Goal: Task Accomplishment & Management: Use online tool/utility

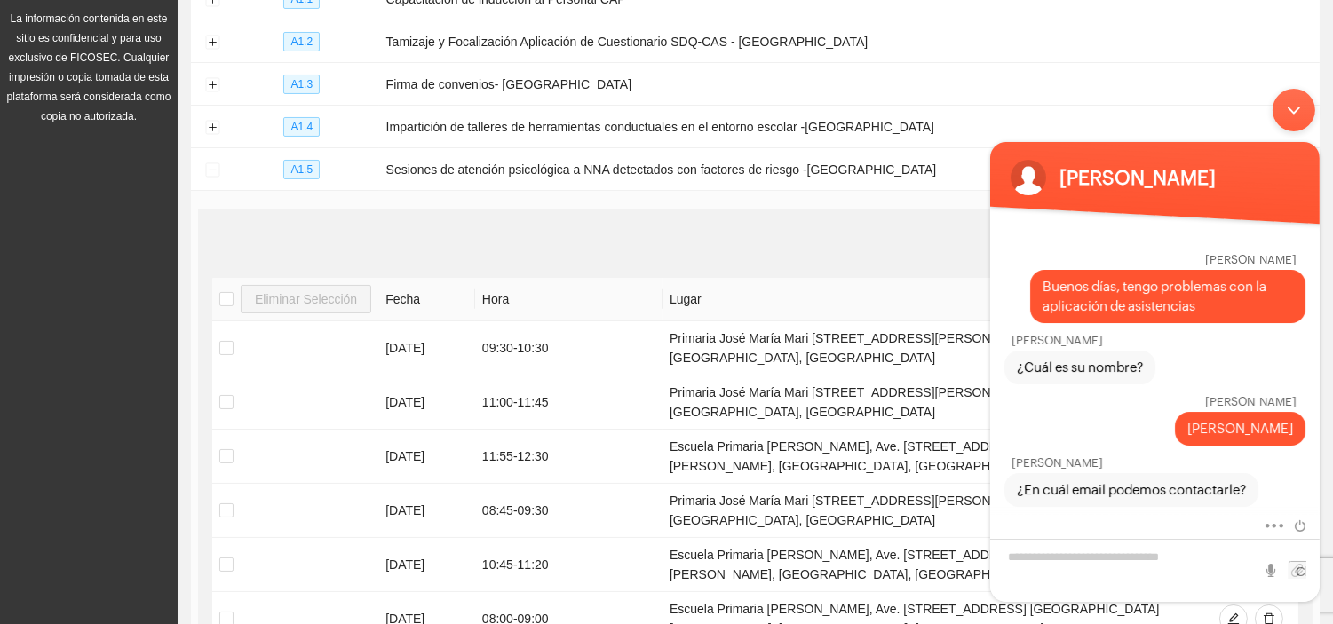
scroll to position [2535, 0]
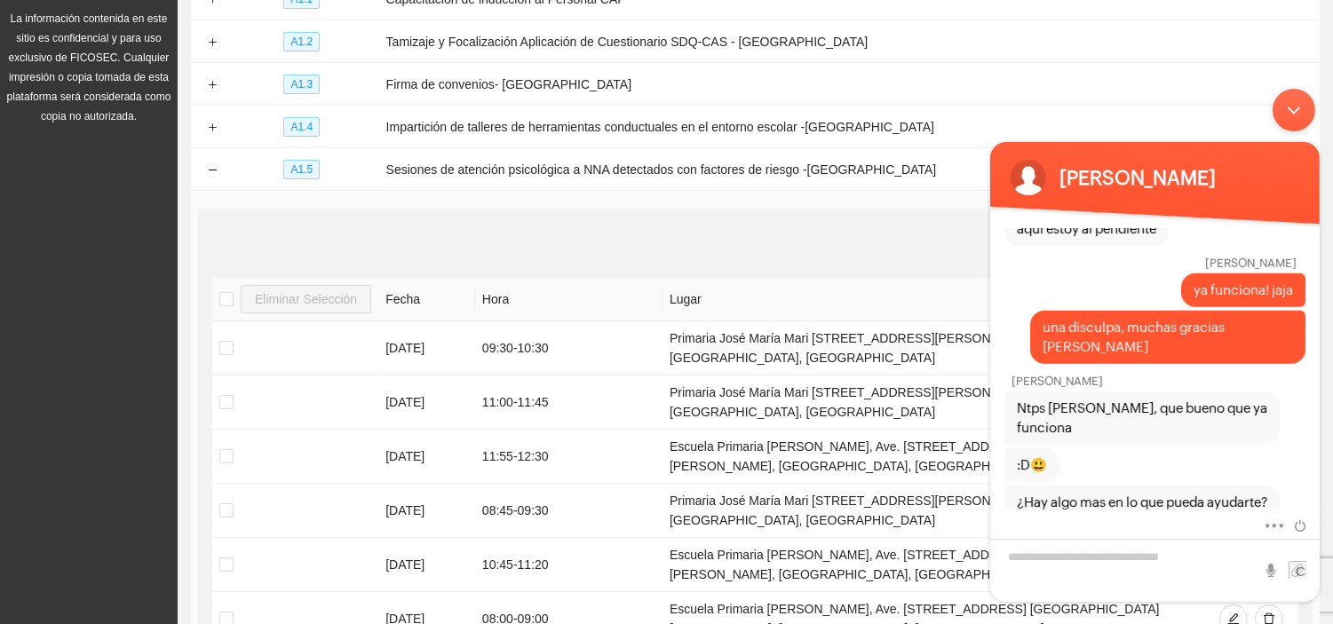
click at [1306, 118] on div "Minimizar ventana de chat en vivo" at bounding box center [1293, 110] width 43 height 43
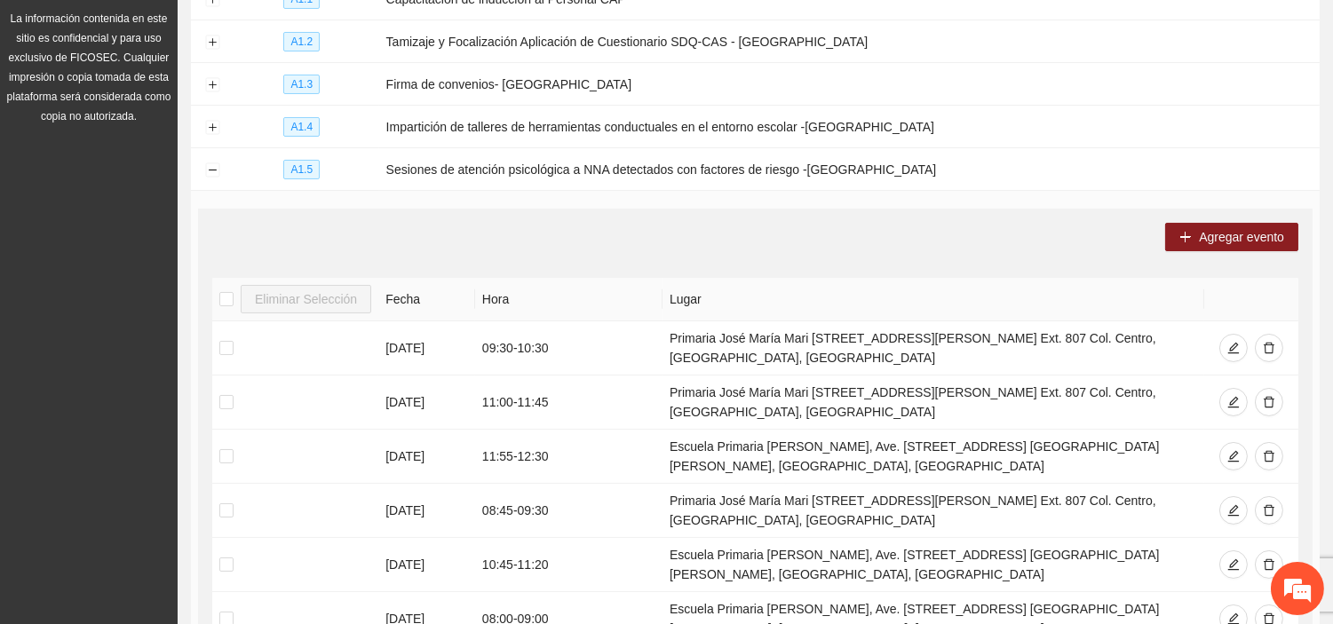
scroll to position [0, 0]
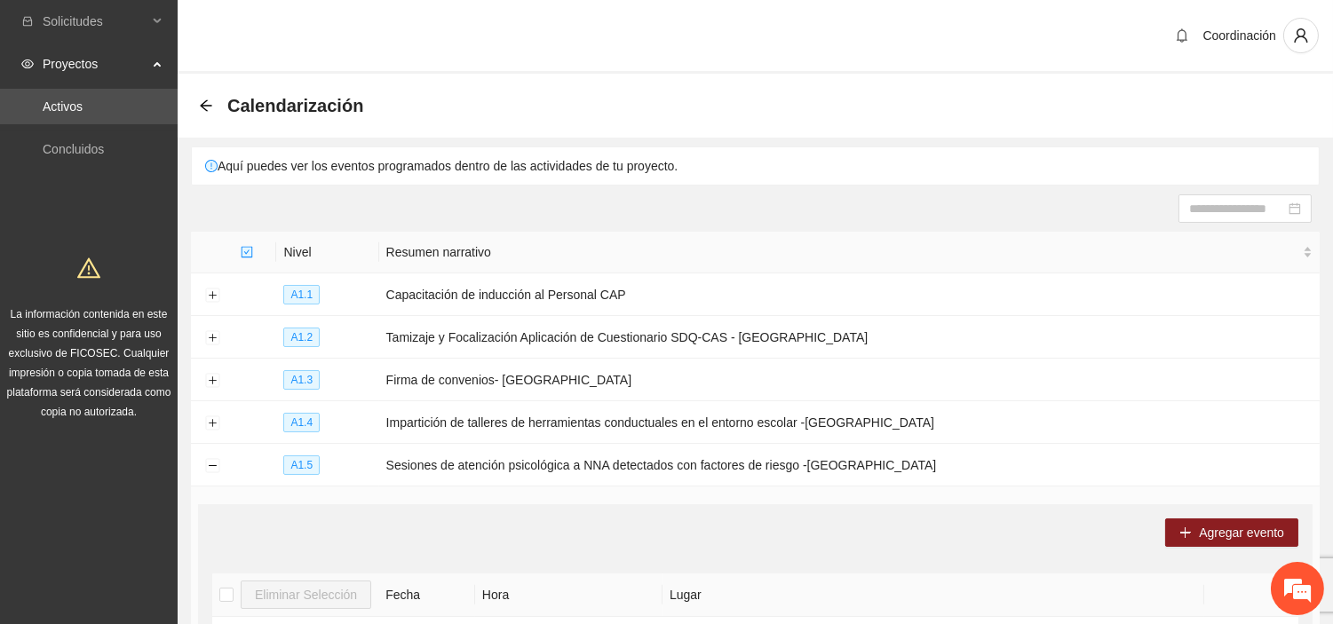
click at [199, 92] on div "Calendarización" at bounding box center [286, 105] width 175 height 28
click at [204, 103] on icon "arrow-left" at bounding box center [206, 106] width 14 height 14
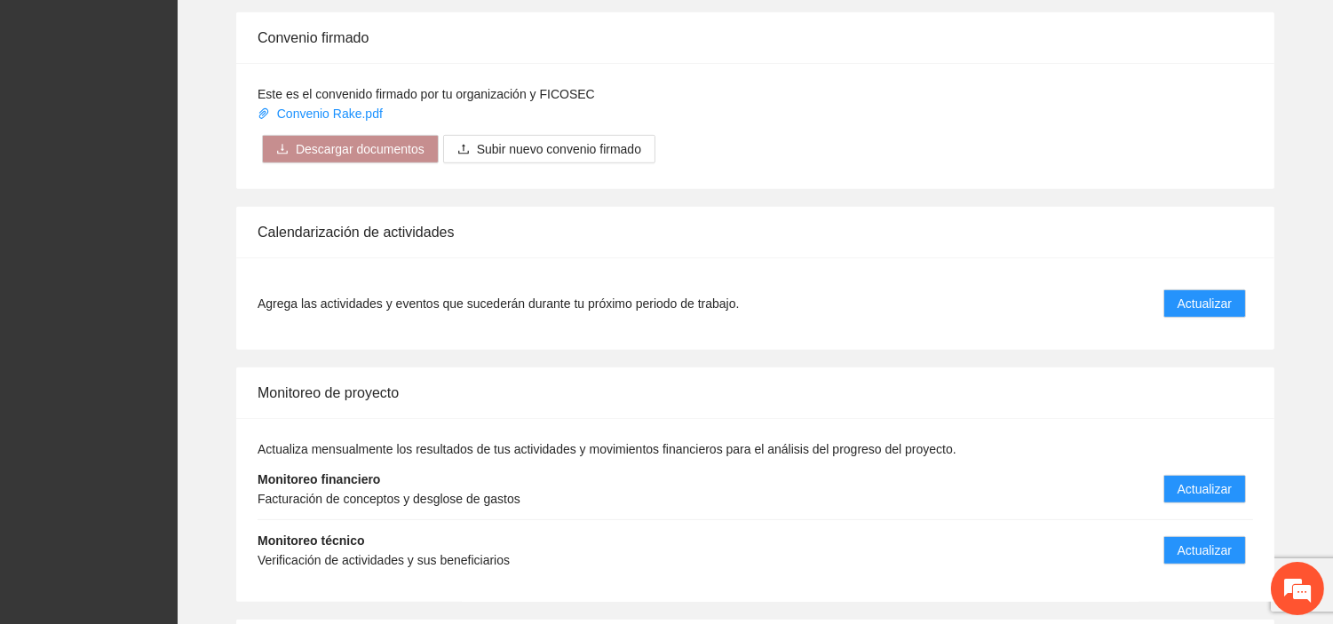
scroll to position [1677, 0]
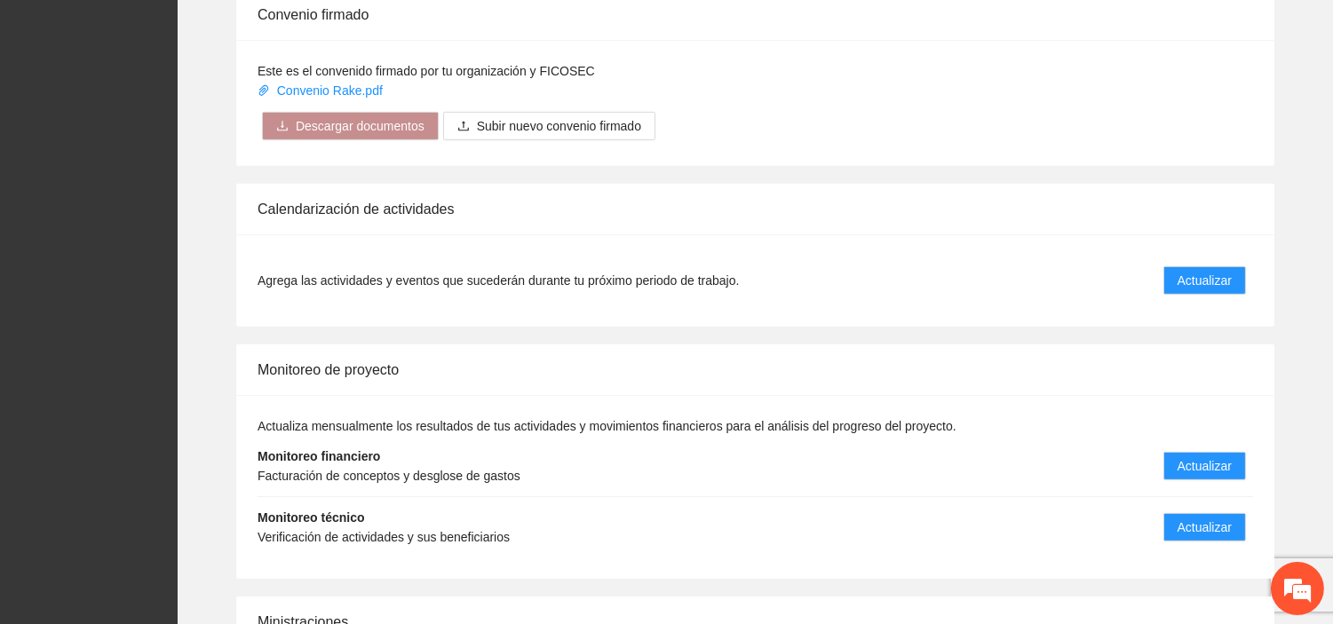
click at [689, 287] on div "Agrega las actividades y eventos que sucederán durante tu próximo periodo de tr…" at bounding box center [755, 280] width 1038 height 92
drag, startPoint x: 414, startPoint y: 258, endPoint x: 699, endPoint y: 242, distance: 285.6
click at [699, 256] on li "Agrega las actividades y eventos que sucederán durante tu próximo periodo de tr…" at bounding box center [756, 281] width 996 height 50
click at [752, 281] on li "Agrega las actividades y eventos que sucederán durante tu próximo periodo de tr…" at bounding box center [756, 281] width 996 height 50
click at [1115, 311] on div "Gobernanza de la implementadora [PERSON_NAME] - Vocal [PERSON_NAME] [PERSON_NAM…" at bounding box center [755, 26] width 1155 height 1438
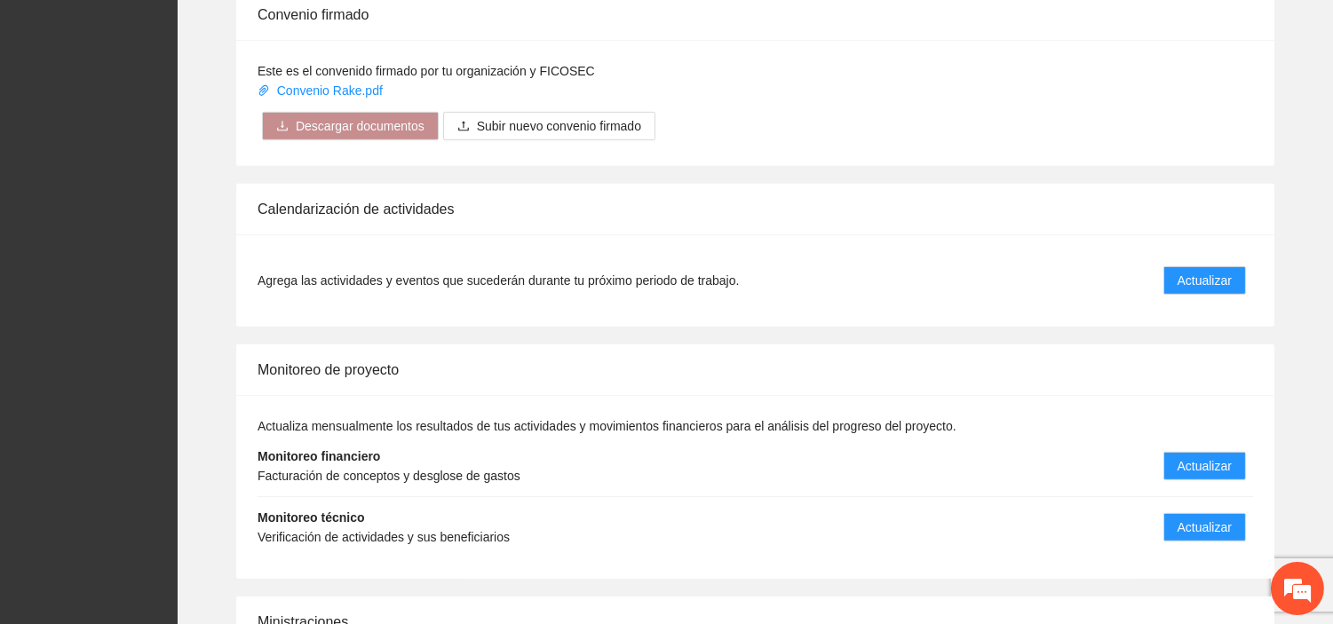
click at [1169, 309] on div "Gobernanza de la implementadora [PERSON_NAME] - Vocal [PERSON_NAME] [PERSON_NAM…" at bounding box center [755, 26] width 1155 height 1438
click at [1017, 345] on div "Monitoreo de proyecto" at bounding box center [756, 370] width 996 height 51
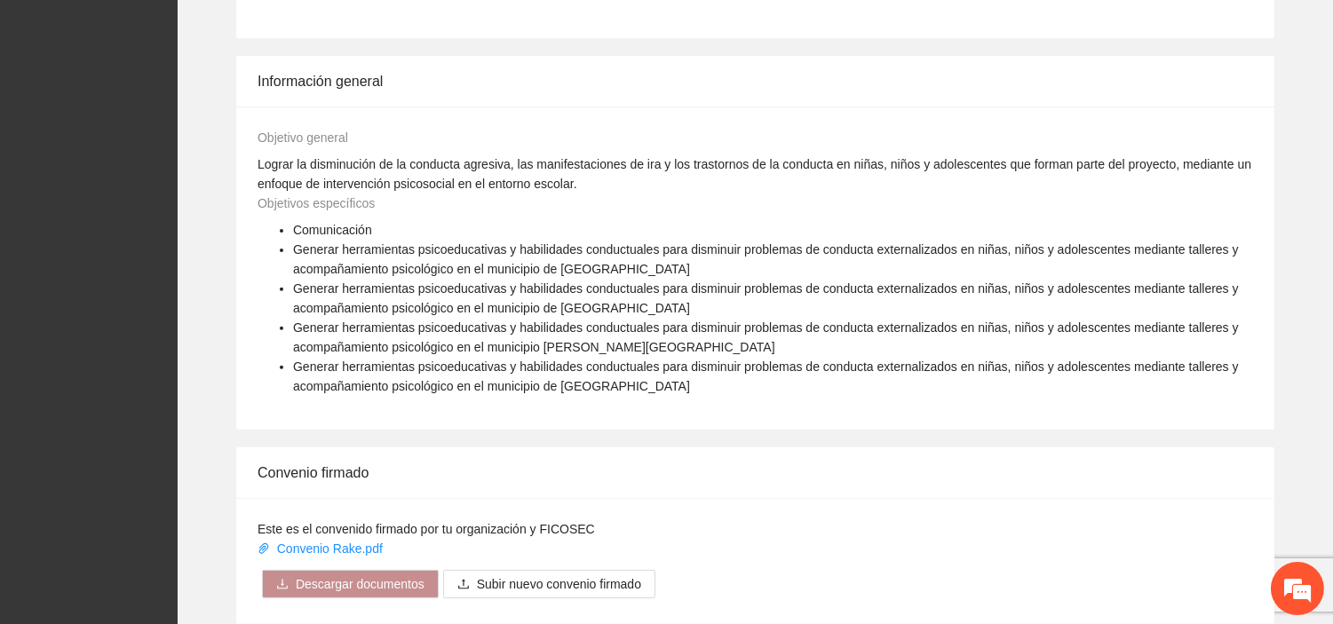
scroll to position [1184, 0]
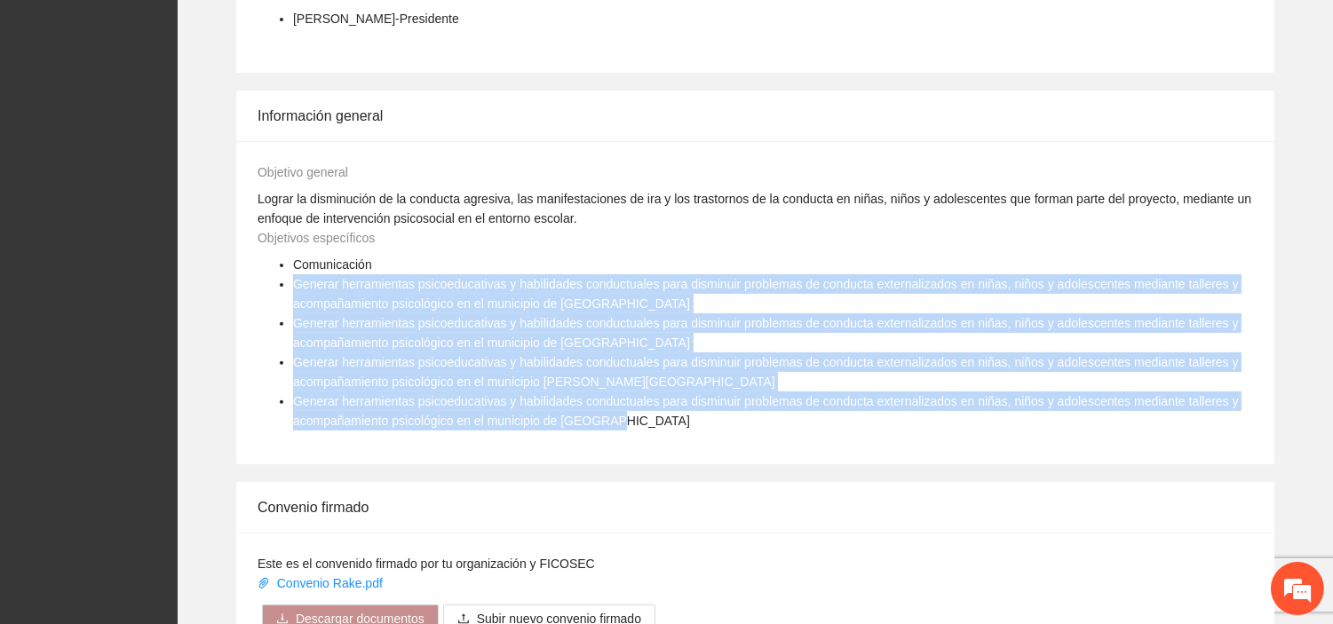
drag, startPoint x: 296, startPoint y: 260, endPoint x: 633, endPoint y: 395, distance: 363.5
click at [633, 395] on ul "Comunicación Generar herramientas psicoeducativas y habilidades conductuales pa…" at bounding box center [756, 343] width 996 height 176
click at [633, 395] on li "Generar herramientas psicoeducativas y habilidades conductuales para disminuir …" at bounding box center [773, 411] width 960 height 39
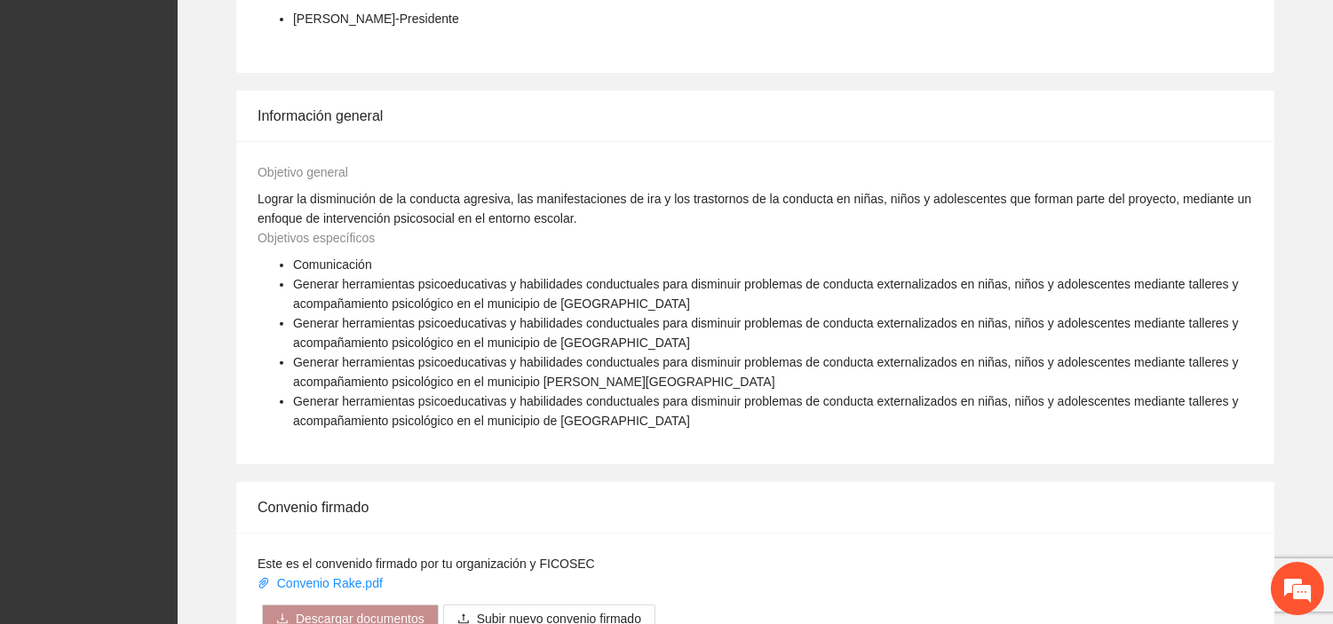
click at [625, 396] on li "Generar herramientas psicoeducativas y habilidades conductuales para disminuir …" at bounding box center [773, 411] width 960 height 39
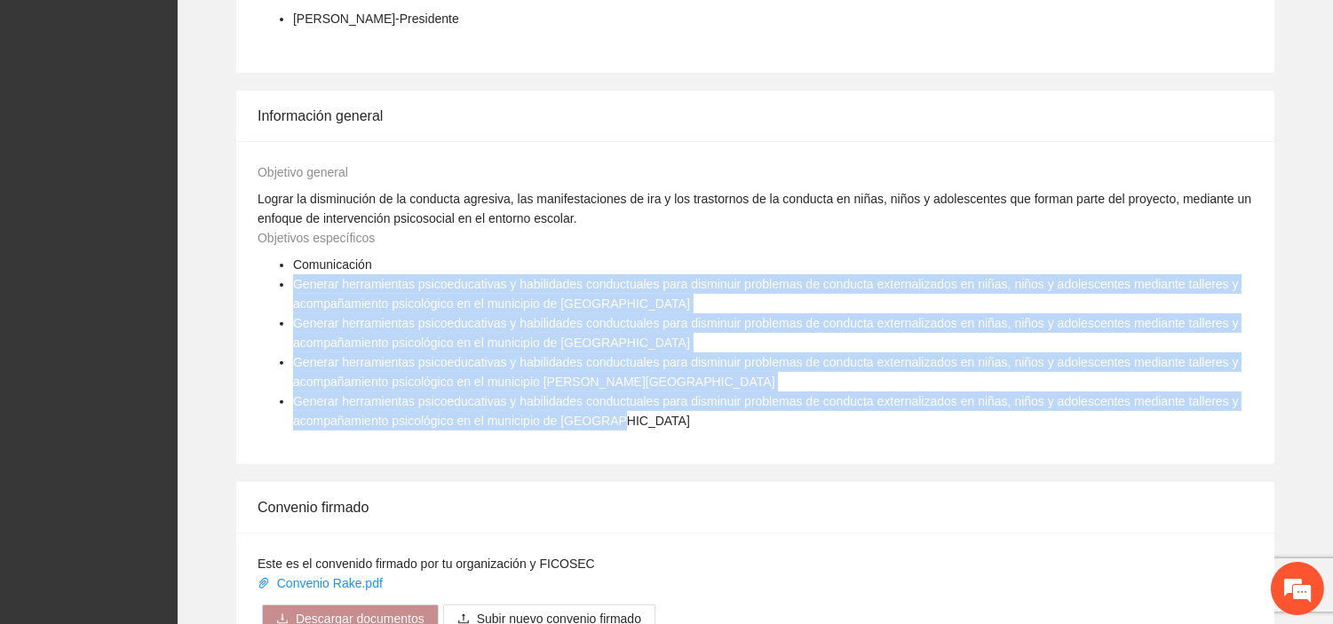
drag, startPoint x: 617, startPoint y: 398, endPoint x: 288, endPoint y: 266, distance: 354.7
click at [288, 266] on ul "Comunicación Generar herramientas psicoeducativas y habilidades conductuales pa…" at bounding box center [756, 343] width 996 height 176
click at [615, 418] on div "Comunicación Generar herramientas psicoeducativas y habilidades conductuales pa…" at bounding box center [755, 349] width 1004 height 188
click at [615, 401] on li "Generar herramientas psicoeducativas y habilidades conductuales para disminuir …" at bounding box center [773, 411] width 960 height 39
drag, startPoint x: 618, startPoint y: 401, endPoint x: 293, endPoint y: 261, distance: 354.0
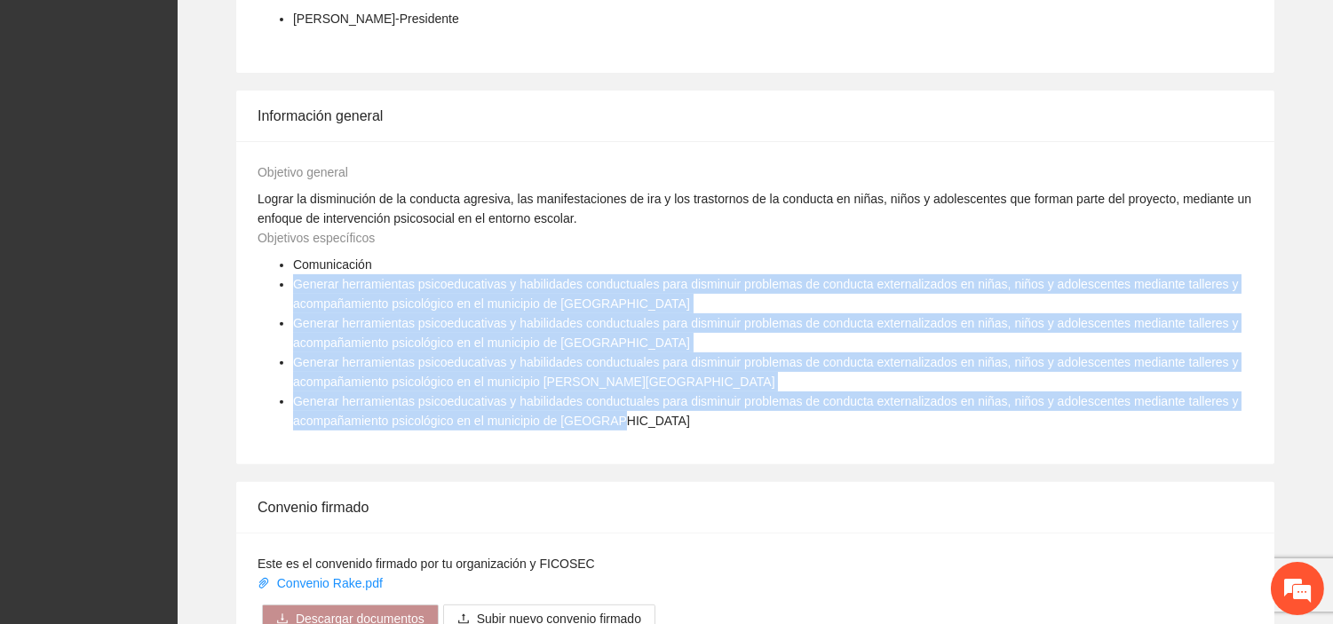
click at [293, 261] on ul "Comunicación Generar herramientas psicoeducativas y habilidades conductuales pa…" at bounding box center [756, 343] width 996 height 176
click at [643, 392] on li "Generar herramientas psicoeducativas y habilidades conductuales para disminuir …" at bounding box center [773, 411] width 960 height 39
drag, startPoint x: 626, startPoint y: 403, endPoint x: 281, endPoint y: 237, distance: 383.3
click at [281, 255] on ul "Comunicación Generar herramientas psicoeducativas y habilidades conductuales pa…" at bounding box center [756, 343] width 996 height 176
click at [516, 392] on li "Generar herramientas psicoeducativas y habilidades conductuales para disminuir …" at bounding box center [773, 411] width 960 height 39
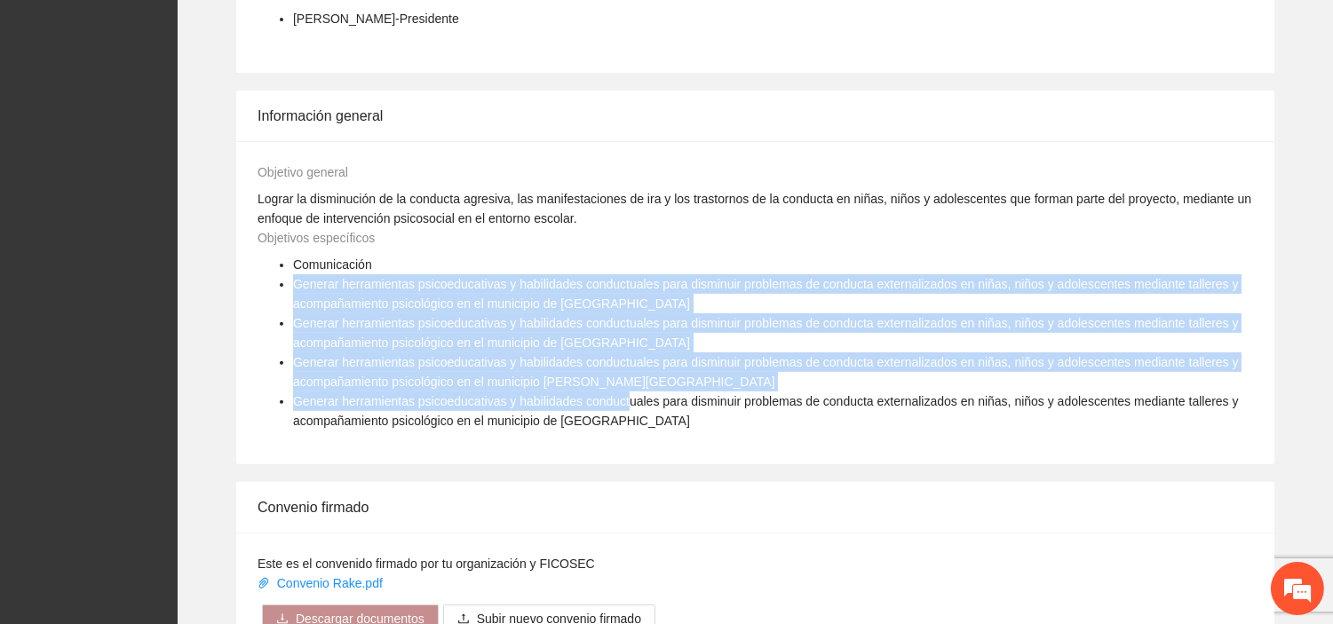
drag, startPoint x: 623, startPoint y: 387, endPoint x: 280, endPoint y: 271, distance: 362.0
click at [282, 271] on ul "Comunicación Generar herramientas psicoeducativas y habilidades conductuales pa…" at bounding box center [756, 343] width 996 height 176
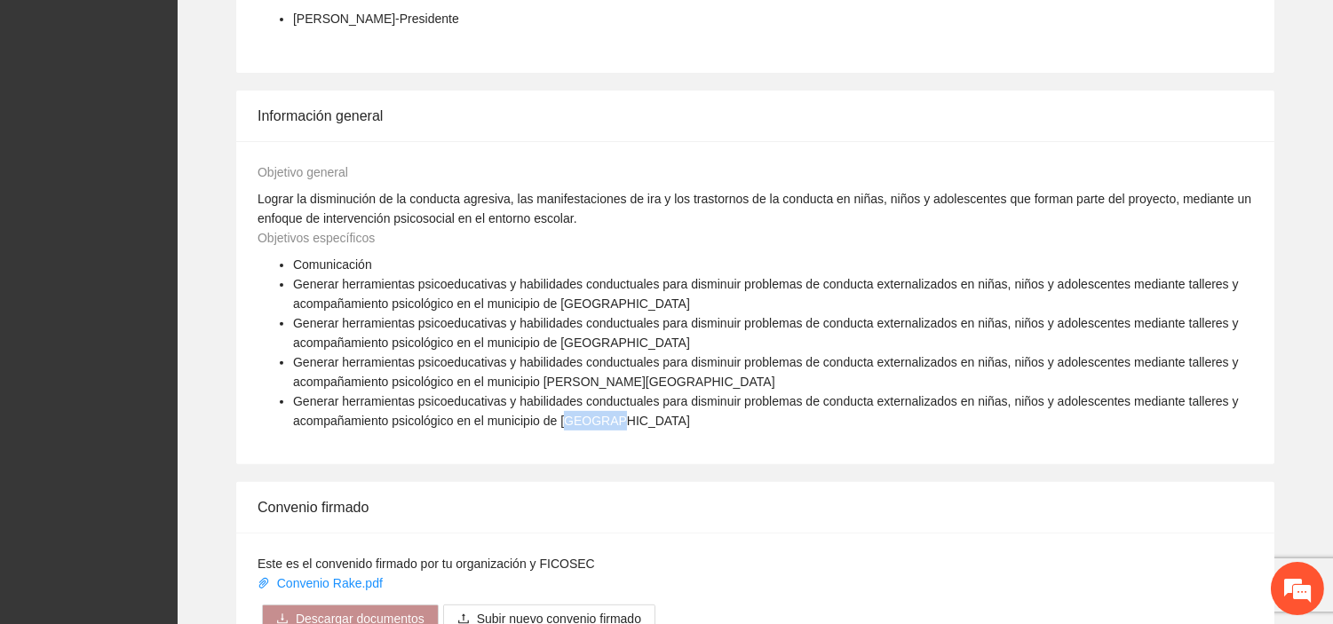
drag, startPoint x: 632, startPoint y: 403, endPoint x: 571, endPoint y: 397, distance: 61.6
click at [571, 397] on li "Generar herramientas psicoeducativas y habilidades conductuales para disminuir …" at bounding box center [773, 411] width 960 height 39
click at [599, 367] on span "Generar herramientas psicoeducativas y habilidades conductuales para disminuir …" at bounding box center [766, 372] width 946 height 34
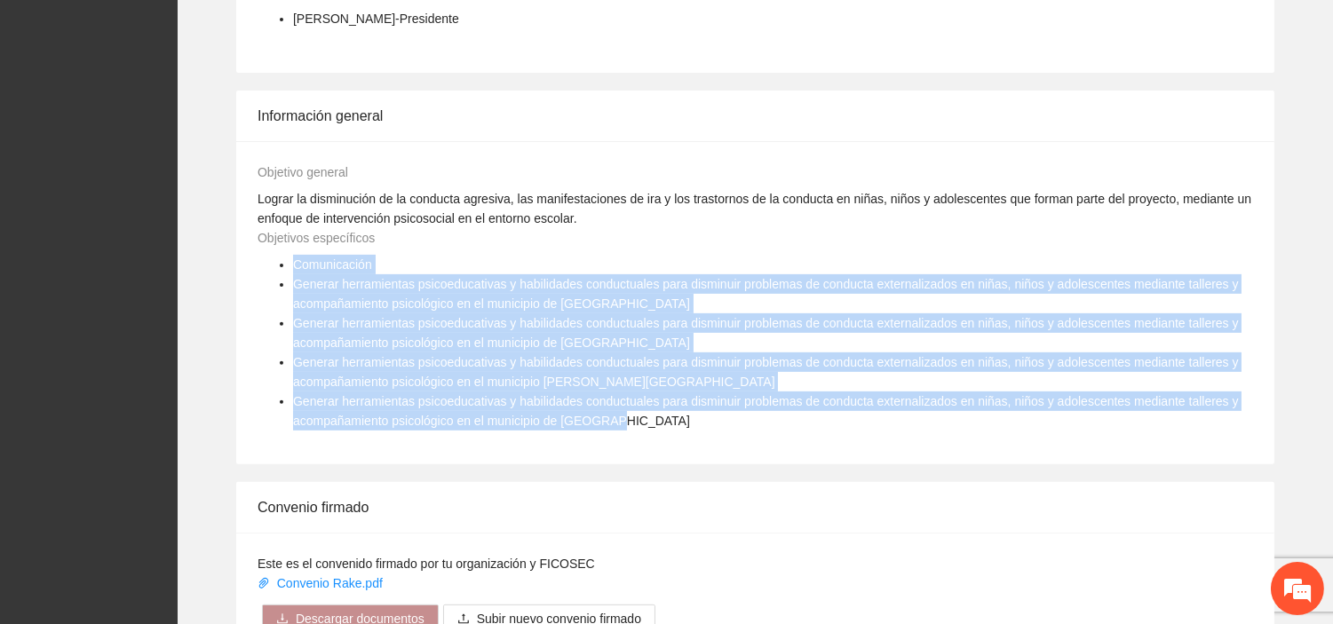
drag, startPoint x: 544, startPoint y: 362, endPoint x: 289, endPoint y: 237, distance: 284.0
click at [289, 255] on ul "Comunicación Generar herramientas psicoeducativas y habilidades conductuales pa…" at bounding box center [756, 343] width 996 height 176
